Goal: Information Seeking & Learning: Find specific fact

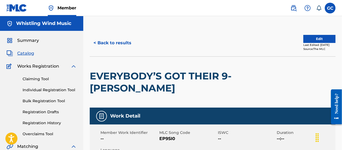
click at [30, 41] on span "Summary" at bounding box center [28, 40] width 22 height 6
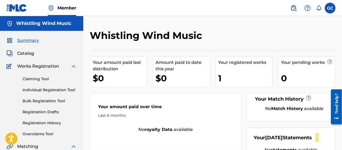
click at [330, 9] on label at bounding box center [330, 8] width 11 height 11
click at [330, 8] on input "GC [PERSON_NAME] [EMAIL_ADDRESS][DOMAIN_NAME] Notification Preferences Profile …" at bounding box center [330, 8] width 0 height 0
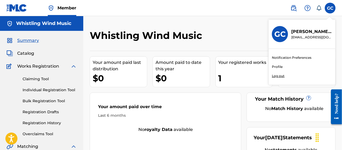
click at [275, 67] on link "Profile" at bounding box center [277, 66] width 11 height 5
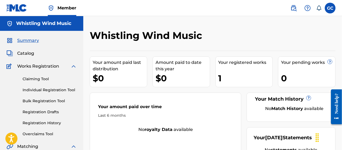
click at [24, 54] on span "Catalog" at bounding box center [25, 53] width 17 height 6
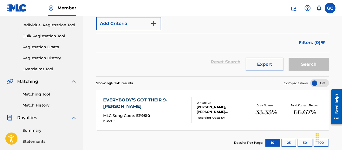
scroll to position [81, 0]
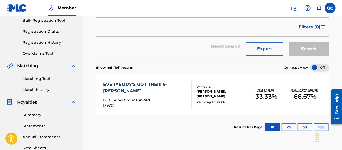
click at [119, 82] on div "EVERYBODY’S GOT THEIR 9-[PERSON_NAME]" at bounding box center [145, 87] width 84 height 13
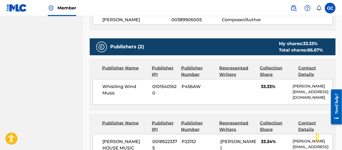
scroll to position [349, 0]
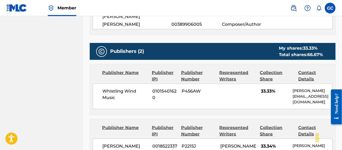
click at [230, 94] on div "Whistling Wind Music 01015401620 P456AW 33.33% [PERSON_NAME] [EMAIL_ADDRESS][DO…" at bounding box center [213, 97] width 240 height 26
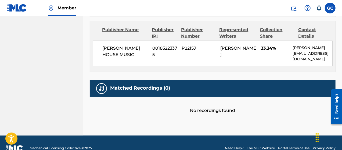
scroll to position [450, 0]
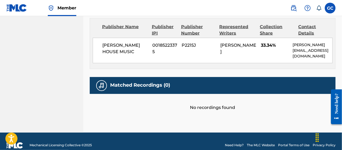
click at [222, 98] on div "No recordings found" at bounding box center [213, 102] width 246 height 17
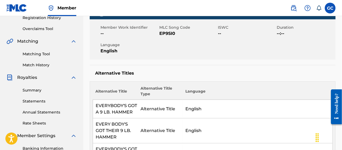
scroll to position [107, 0]
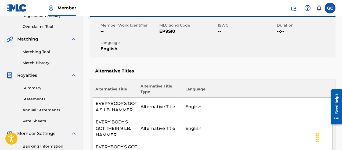
click at [29, 53] on link "Matching Tool" at bounding box center [50, 52] width 54 height 6
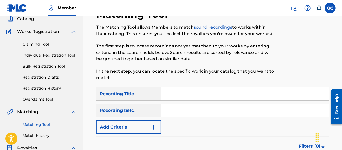
scroll to position [27, 0]
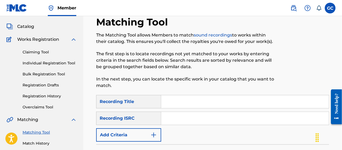
click at [234, 99] on input "Search Form" at bounding box center [245, 101] width 168 height 13
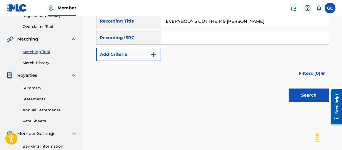
scroll to position [81, 0]
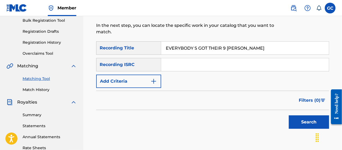
click at [311, 121] on button "Search" at bounding box center [309, 122] width 40 height 13
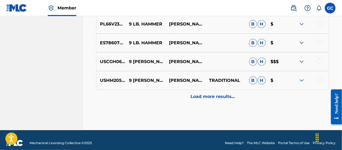
scroll to position [337, 0]
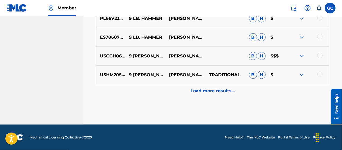
click at [214, 91] on p "Load more results..." at bounding box center [213, 91] width 44 height 6
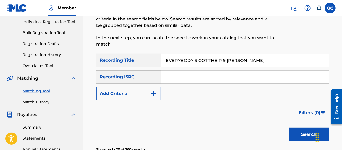
scroll to position [68, 0]
click at [195, 59] on input "EVERYBODY S GOT THEIR 9 [PERSON_NAME]" at bounding box center [245, 60] width 168 height 13
type input "EVERYBODY'S GOT THEIR 9 [PERSON_NAME]"
click at [302, 134] on button "Search" at bounding box center [309, 134] width 40 height 13
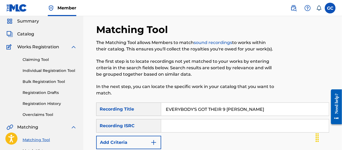
scroll to position [15, 0]
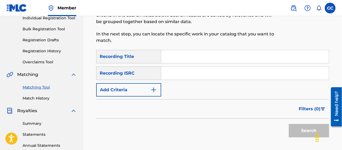
scroll to position [81, 0]
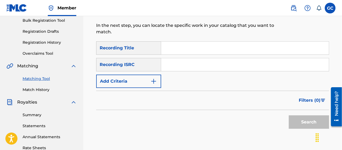
click at [190, 64] on input "Search Form" at bounding box center [245, 64] width 168 height 13
paste input "USETB2400047"
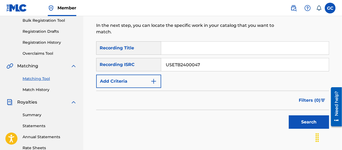
type input "USETB2400047"
click at [307, 122] on button "Search" at bounding box center [309, 122] width 40 height 13
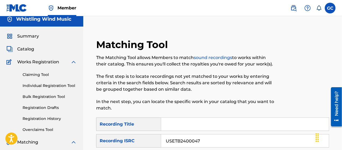
scroll to position [0, 0]
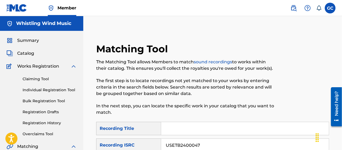
click at [294, 8] on img at bounding box center [293, 8] width 6 height 6
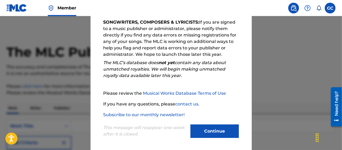
scroll to position [95, 0]
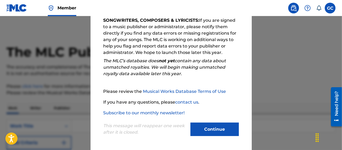
click at [210, 128] on button "Continue" at bounding box center [215, 129] width 48 height 13
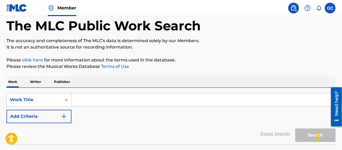
scroll to position [54, 0]
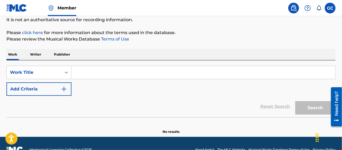
click at [163, 73] on input "Search Form" at bounding box center [203, 72] width 264 height 13
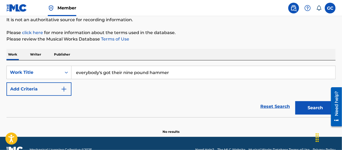
type input "everybody's got their nine pound hammer"
click at [303, 108] on button "Search" at bounding box center [315, 107] width 40 height 13
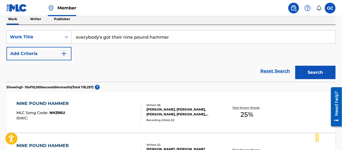
scroll to position [107, 0]
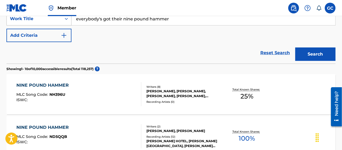
click at [67, 19] on icon "Search Form" at bounding box center [66, 19] width 3 height 2
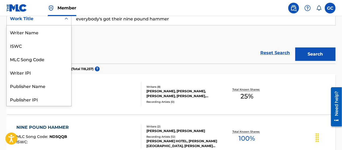
scroll to position [27, 0]
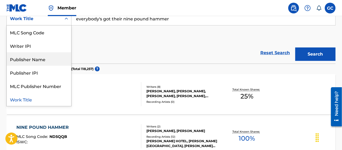
click at [31, 59] on div "Publisher Name" at bounding box center [39, 58] width 64 height 13
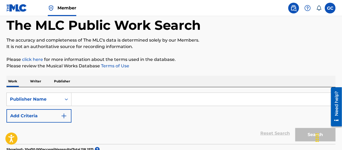
click at [126, 102] on input "Search Form" at bounding box center [203, 99] width 264 height 13
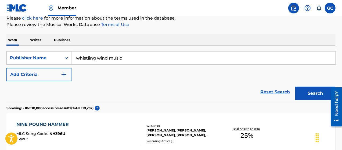
scroll to position [81, 0]
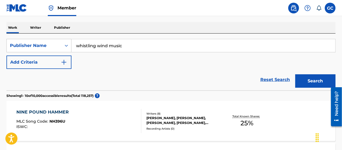
type input "whistling wind music"
click at [304, 80] on button "Search" at bounding box center [315, 80] width 40 height 13
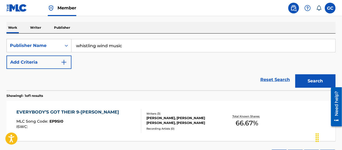
scroll to position [107, 0]
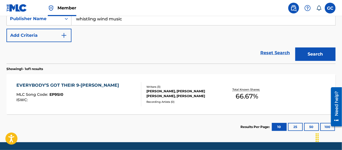
click at [123, 99] on div "EVERYBODY’S GOT THEIR 9-LB HAMMER MLC Song Code : EP9SI0 ISWC :" at bounding box center [78, 94] width 125 height 24
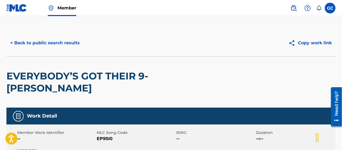
click at [42, 45] on button "< Back to public search results" at bounding box center [44, 42] width 77 height 13
